Goal: Information Seeking & Learning: Check status

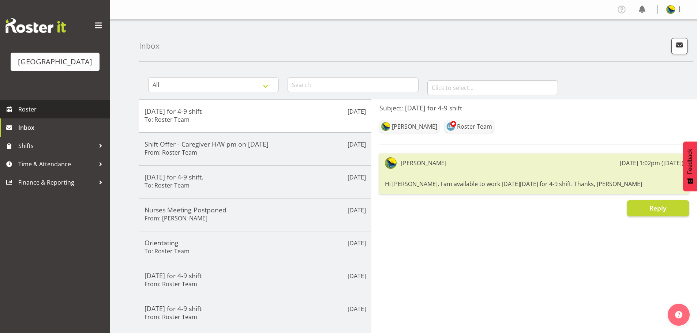
click at [36, 115] on span "Roster" at bounding box center [62, 109] width 88 height 11
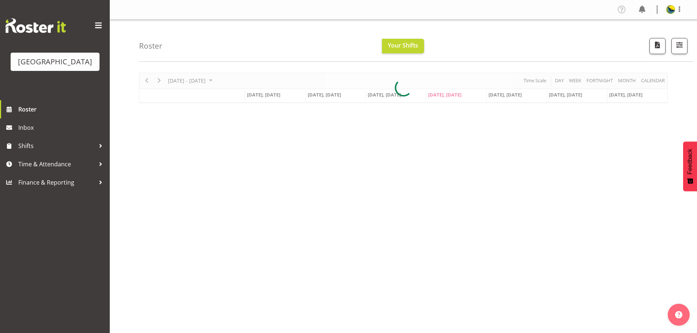
click at [678, 49] on span "button" at bounding box center [679, 45] width 10 height 10
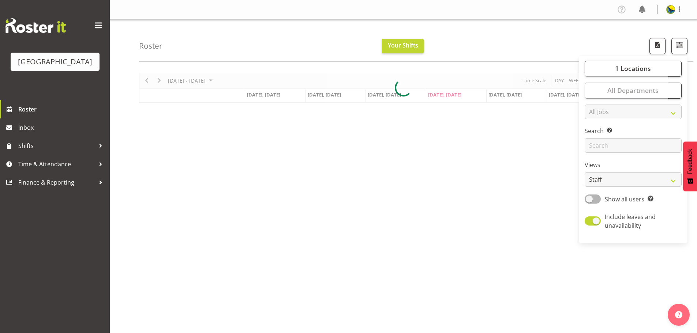
click at [492, 32] on div "Roster Your Shifts 1 Locations [GEOGRAPHIC_DATA] Kitchen [GEOGRAPHIC_DATA] Sele…" at bounding box center [416, 41] width 554 height 42
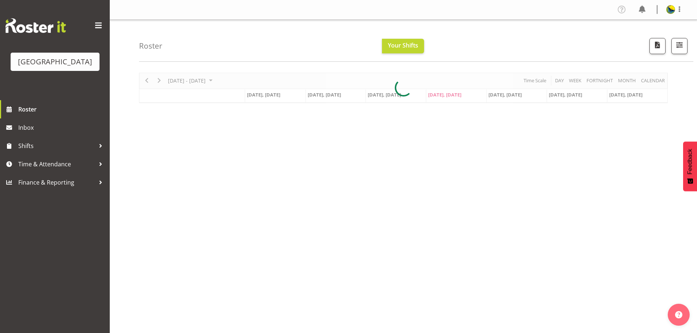
click at [653, 84] on div at bounding box center [403, 88] width 528 height 30
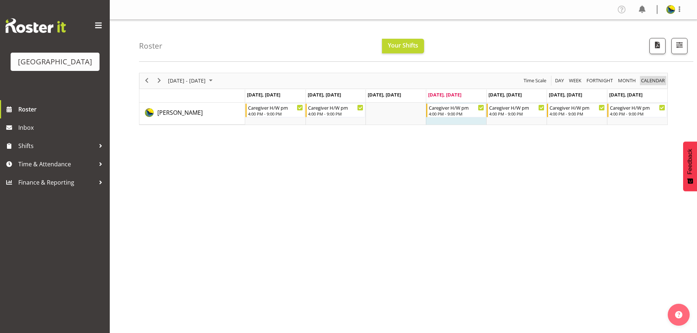
click at [663, 83] on span "calendar" at bounding box center [652, 80] width 25 height 9
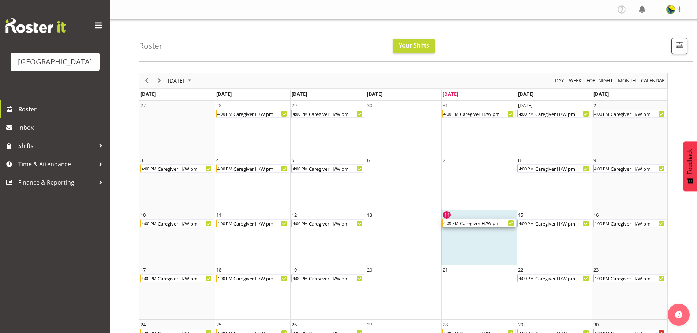
click at [471, 227] on div "Caregiver H/W pm" at bounding box center [487, 223] width 56 height 8
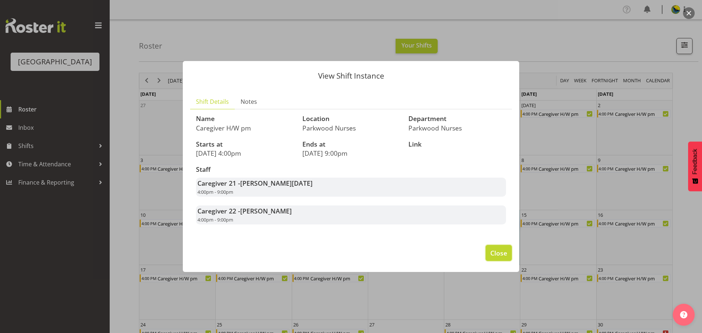
click at [500, 258] on span "Close" at bounding box center [498, 253] width 17 height 10
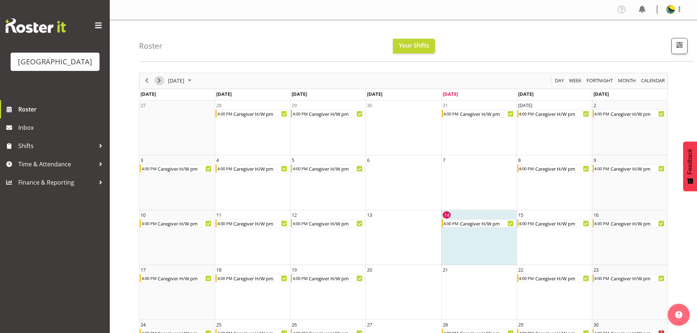
click at [160, 84] on span "Next" at bounding box center [159, 80] width 9 height 9
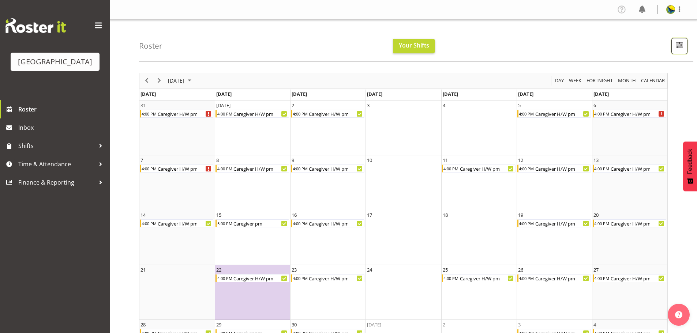
click at [679, 50] on span "button" at bounding box center [679, 45] width 10 height 10
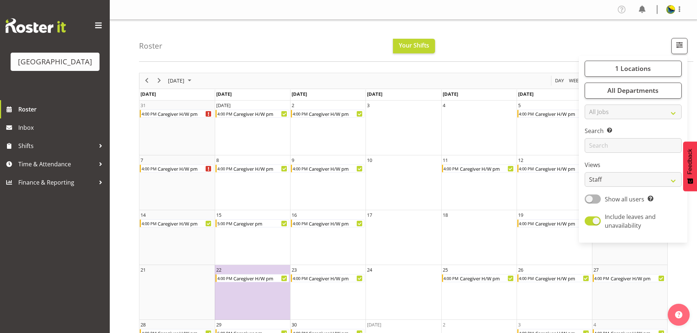
click at [561, 35] on div "Roster Your Shifts 1 Locations [GEOGRAPHIC_DATA] Kitchen [GEOGRAPHIC_DATA] Sele…" at bounding box center [416, 41] width 554 height 42
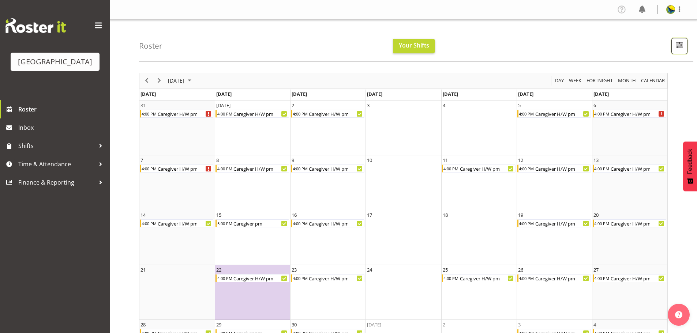
click at [677, 46] on span "button" at bounding box center [679, 45] width 10 height 10
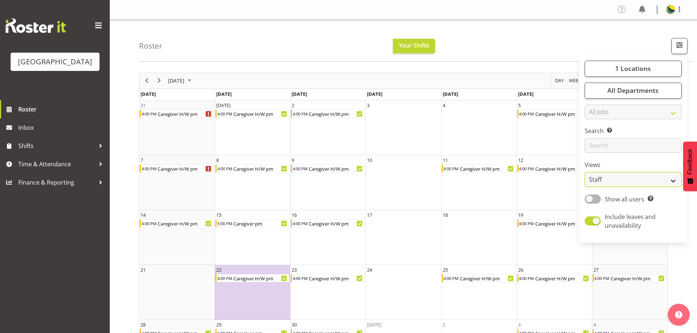
click at [671, 187] on select "Staff Role Shift - Horizontal Shift - Vertical Staff - Location" at bounding box center [632, 179] width 97 height 15
select select "shiftH"
click at [584, 187] on select "Staff Role Shift - Horizontal Shift - Vertical Staff - Location" at bounding box center [632, 179] width 97 height 15
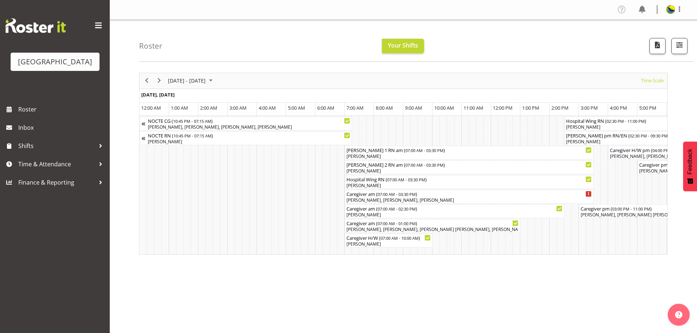
scroll to position [0, 4386]
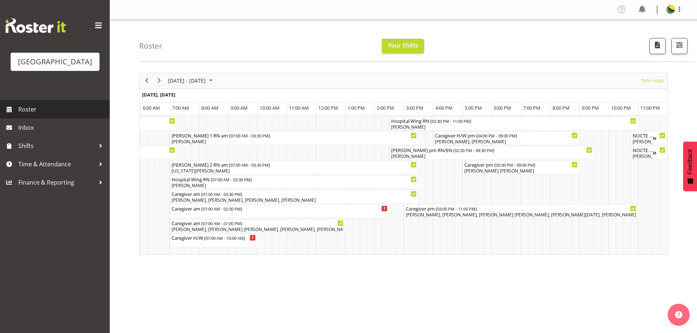
click at [45, 115] on span "Roster" at bounding box center [62, 109] width 88 height 11
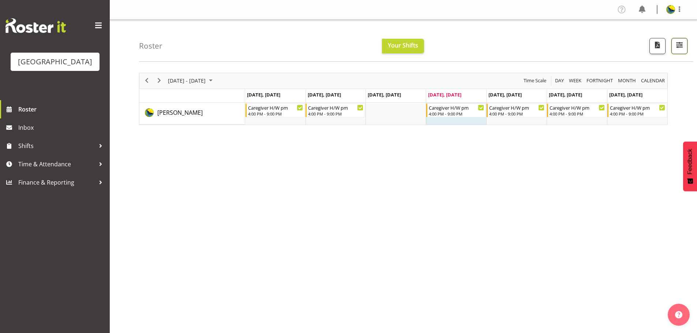
click at [675, 46] on span "button" at bounding box center [679, 45] width 10 height 10
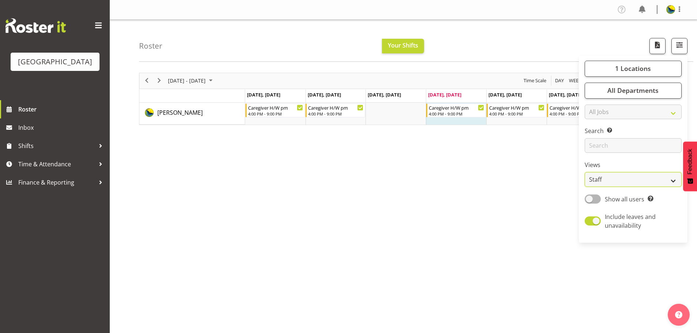
click at [664, 187] on select "Staff Role Shift - Horizontal Shift - Vertical Staff - Location" at bounding box center [632, 179] width 97 height 15
select select "shift"
click at [584, 187] on select "Staff Role Shift - Horizontal Shift - Vertical Staff - Location" at bounding box center [632, 179] width 97 height 15
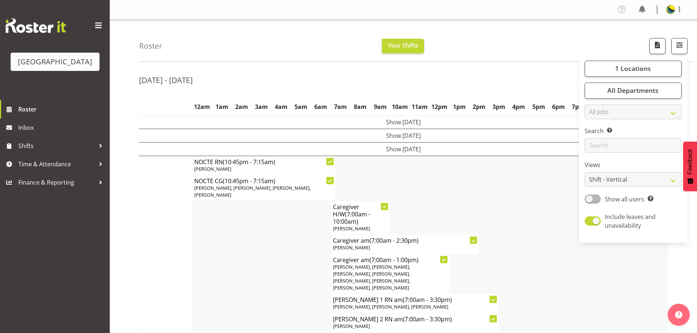
click at [509, 35] on div "Roster Your Shifts 1 Locations [GEOGRAPHIC_DATA] Kitchen [GEOGRAPHIC_DATA] Sele…" at bounding box center [416, 41] width 554 height 42
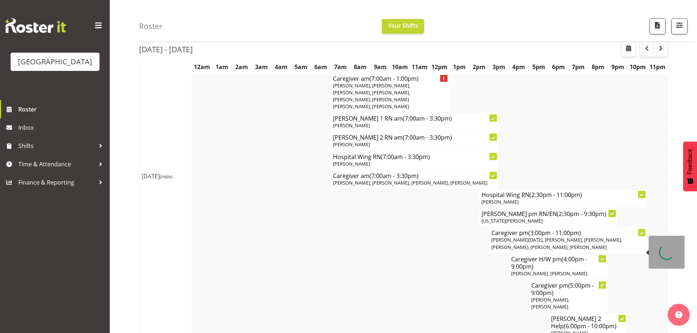
scroll to position [622, 0]
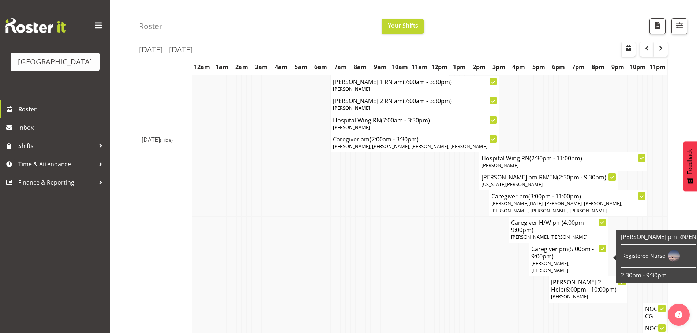
click at [678, 215] on div "[DATE] - [DATE] [DATE] - [DATE] [DATE] Day Week Fortnight Month calendar Month …" at bounding box center [418, 304] width 558 height 1716
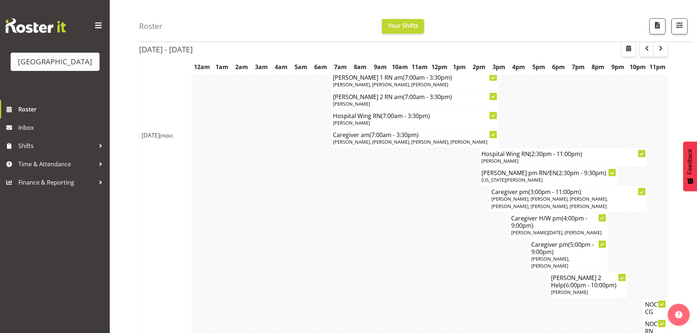
scroll to position [0, 0]
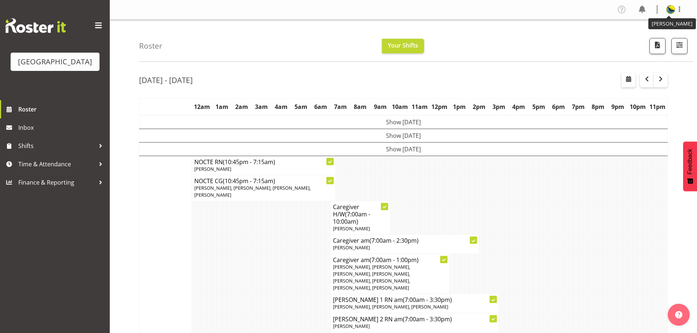
click at [666, 12] on img at bounding box center [670, 9] width 9 height 9
drag, startPoint x: 651, startPoint y: 44, endPoint x: 640, endPoint y: 41, distance: 11.5
click at [652, 44] on link "Log Out" at bounding box center [648, 38] width 70 height 13
